Goal: Task Accomplishment & Management: Use online tool/utility

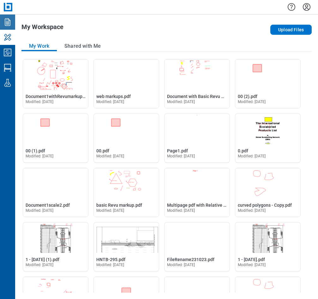
click at [7, 26] on icon "Documents" at bounding box center [8, 22] width 10 height 10
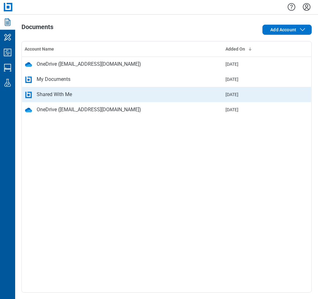
click at [48, 98] on div "Shared With Me" at bounding box center [54, 95] width 35 height 8
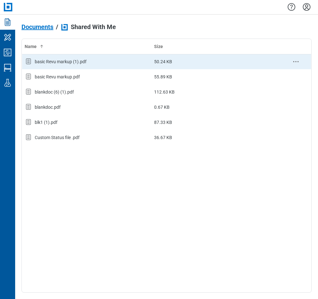
click at [76, 61] on div "basic Revu markup (1).pdf" at bounding box center [61, 61] width 52 height 6
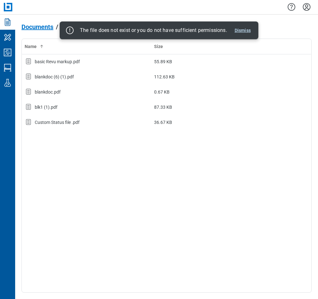
click at [245, 30] on button "Dismiss" at bounding box center [242, 31] width 21 height 8
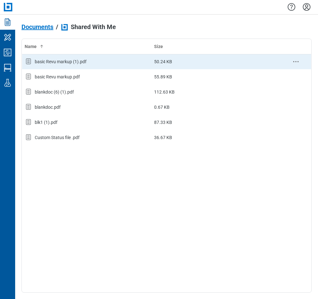
click at [85, 62] on div "basic Revu markup (1).pdf" at bounding box center [61, 61] width 52 height 6
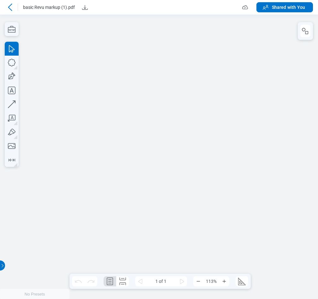
scroll to position [0, 0]
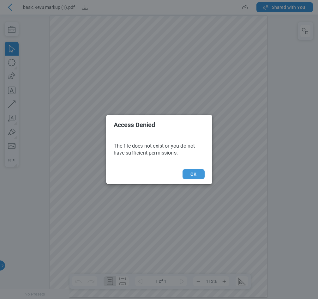
click at [193, 172] on button "OK" at bounding box center [193, 174] width 22 height 10
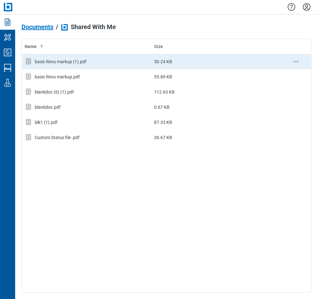
click at [72, 63] on div "basic Revu markup (1).pdf" at bounding box center [61, 61] width 52 height 6
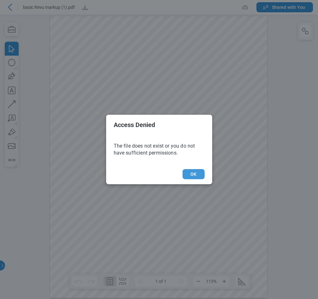
click at [195, 174] on button "OK" at bounding box center [193, 174] width 22 height 10
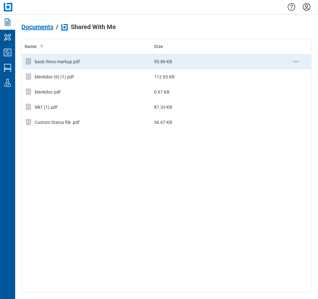
click at [60, 62] on div "basic Revu markup.pdf" at bounding box center [57, 61] width 45 height 6
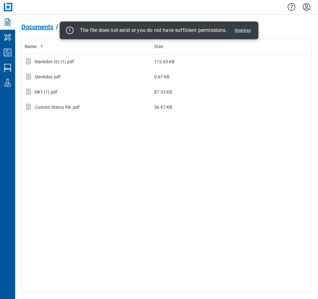
click at [245, 33] on button "Dismiss" at bounding box center [242, 31] width 21 height 8
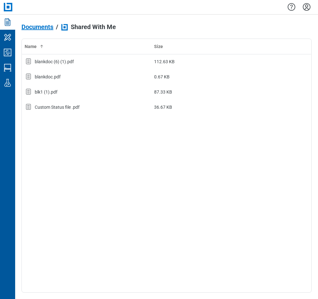
click at [112, 168] on div "Name Size blankdoc (6) (1).pdf 112.63 KB blankdoc.pdf 0.67 KB blk1 (1).pdf 87.3…" at bounding box center [166, 166] width 290 height 254
click at [107, 170] on div "Name Size blankdoc (6) (1).pdf 112.63 KB blankdoc.pdf 0.67 KB blk1 (1).pdf 87.3…" at bounding box center [166, 166] width 290 height 254
click at [101, 216] on div "Name Size blankdoc (6) (1).pdf 112.63 KB blankdoc.pdf 0.67 KB blk1 (1).pdf 87.3…" at bounding box center [166, 166] width 290 height 254
drag, startPoint x: 77, startPoint y: 159, endPoint x: 68, endPoint y: 122, distance: 37.4
click at [77, 157] on div "Name Size blankdoc (6) (1).pdf 112.63 KB blankdoc.pdf 0.67 KB blk1 (1).pdf 87.3…" at bounding box center [166, 166] width 290 height 254
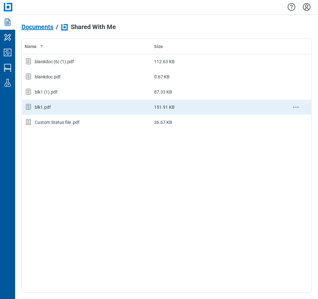
click at [38, 105] on div "blk1.pdf" at bounding box center [43, 107] width 16 height 6
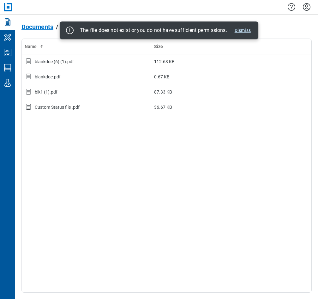
click at [240, 31] on button "Dismiss" at bounding box center [242, 31] width 21 height 8
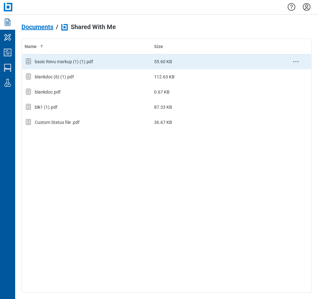
click at [83, 61] on div "basic Revu markup (1) (1).pdf" at bounding box center [64, 61] width 58 height 6
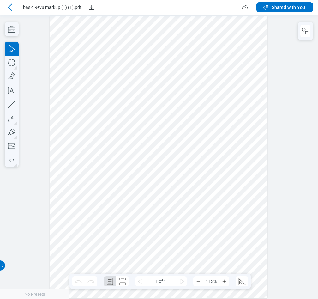
scroll to position [0, 0]
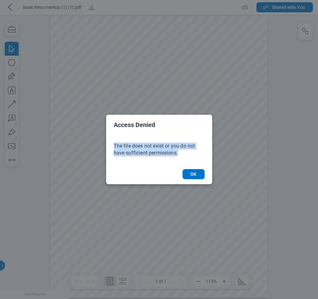
drag, startPoint x: 136, startPoint y: 146, endPoint x: 197, endPoint y: 153, distance: 61.3
click at [197, 153] on div "The file does not exist or you do not have sufficient permissions." at bounding box center [159, 149] width 106 height 29
click at [190, 175] on button "OK" at bounding box center [193, 174] width 22 height 10
